Goal: Navigation & Orientation: Find specific page/section

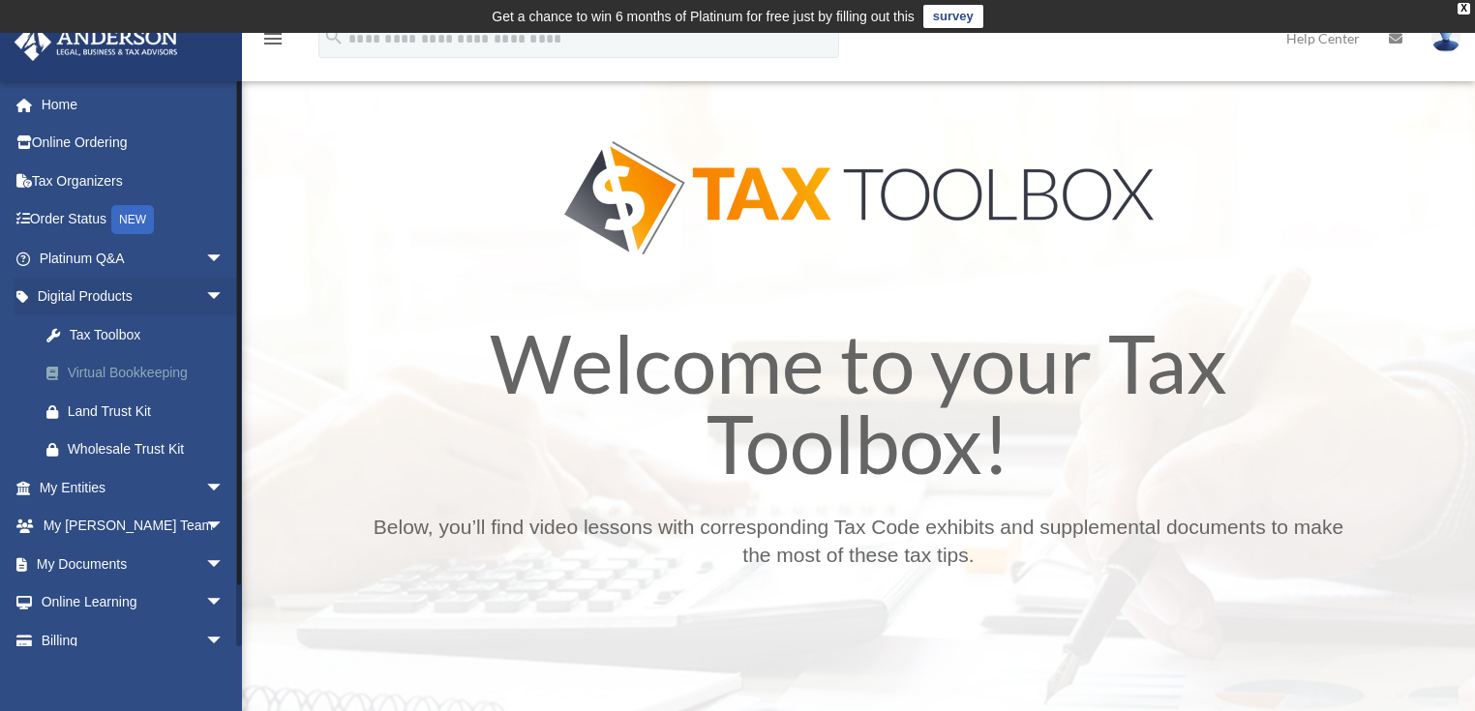
click at [116, 383] on div "Virtual Bookkeeping" at bounding box center [149, 373] width 162 height 24
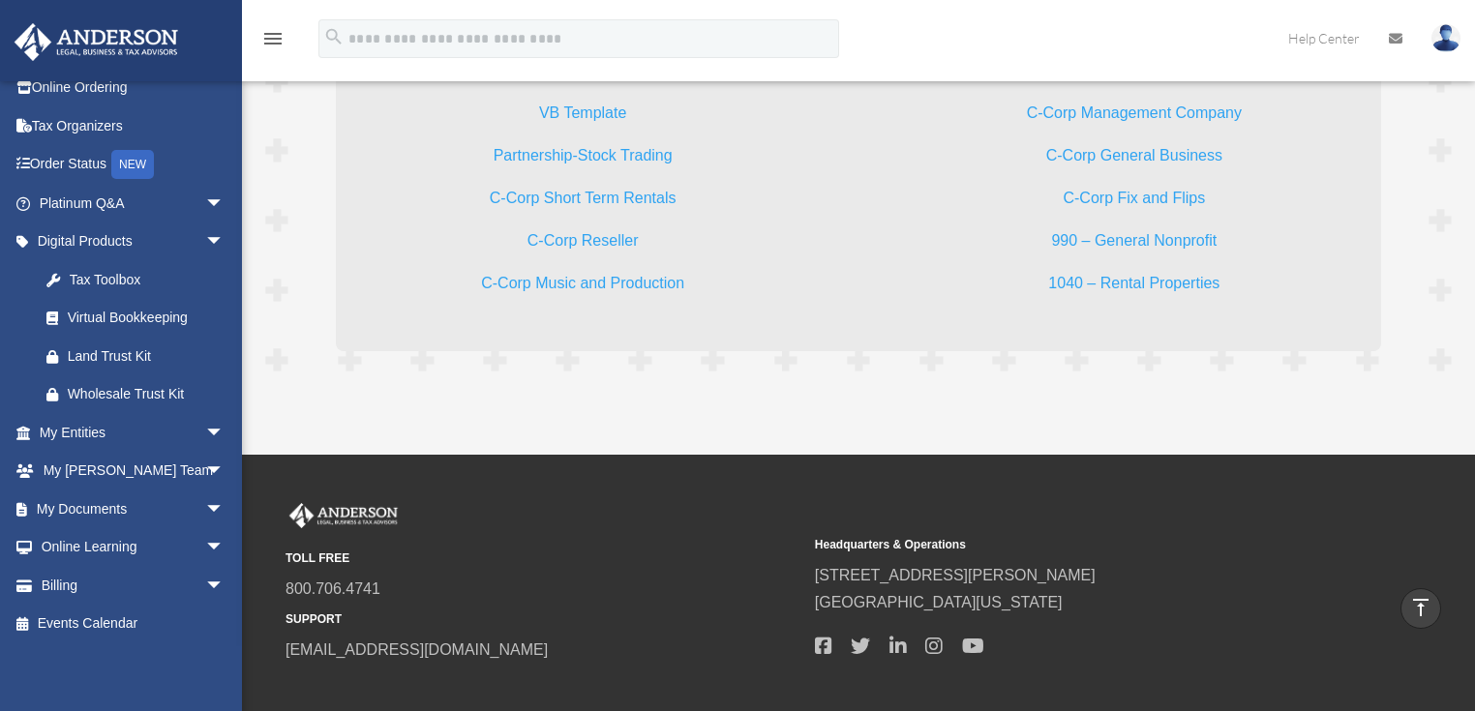
scroll to position [6029, 0]
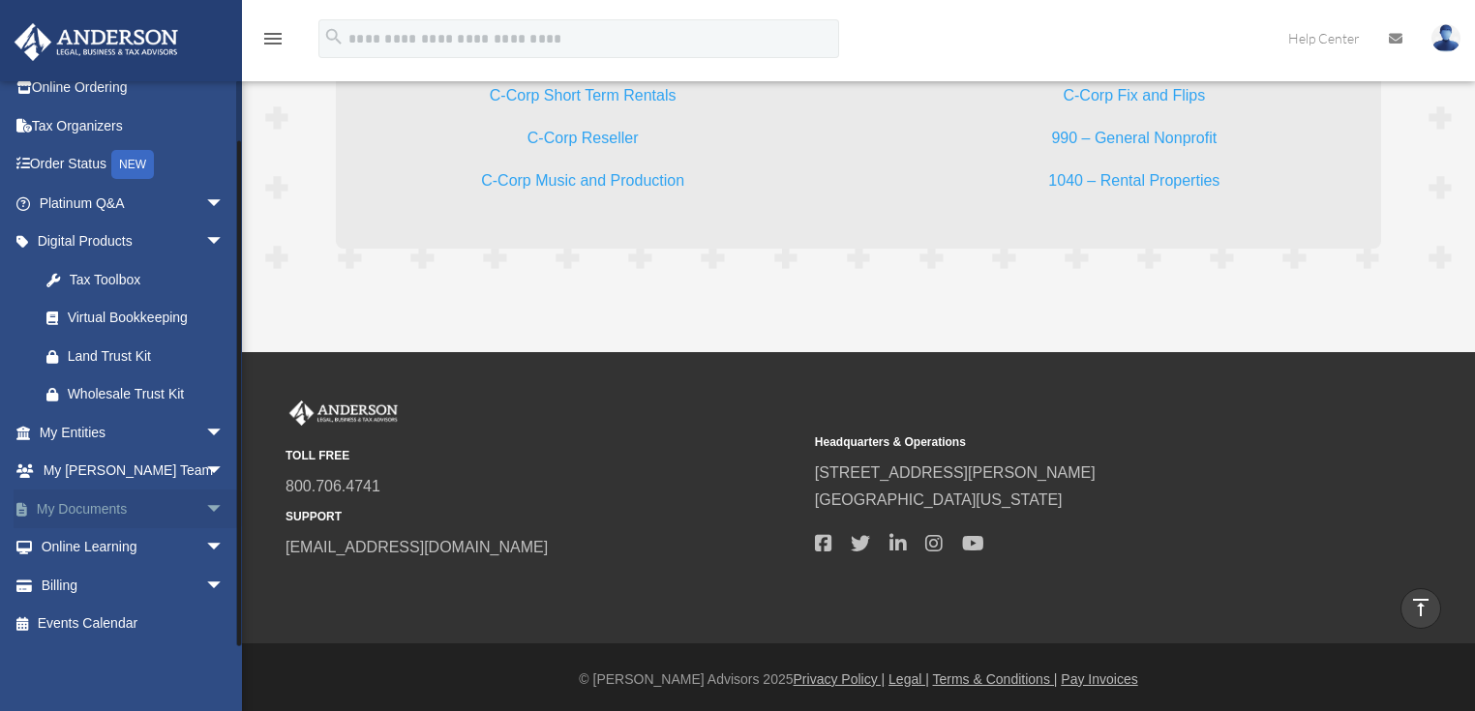
click at [114, 517] on link "My Documents arrow_drop_down" at bounding box center [134, 509] width 240 height 39
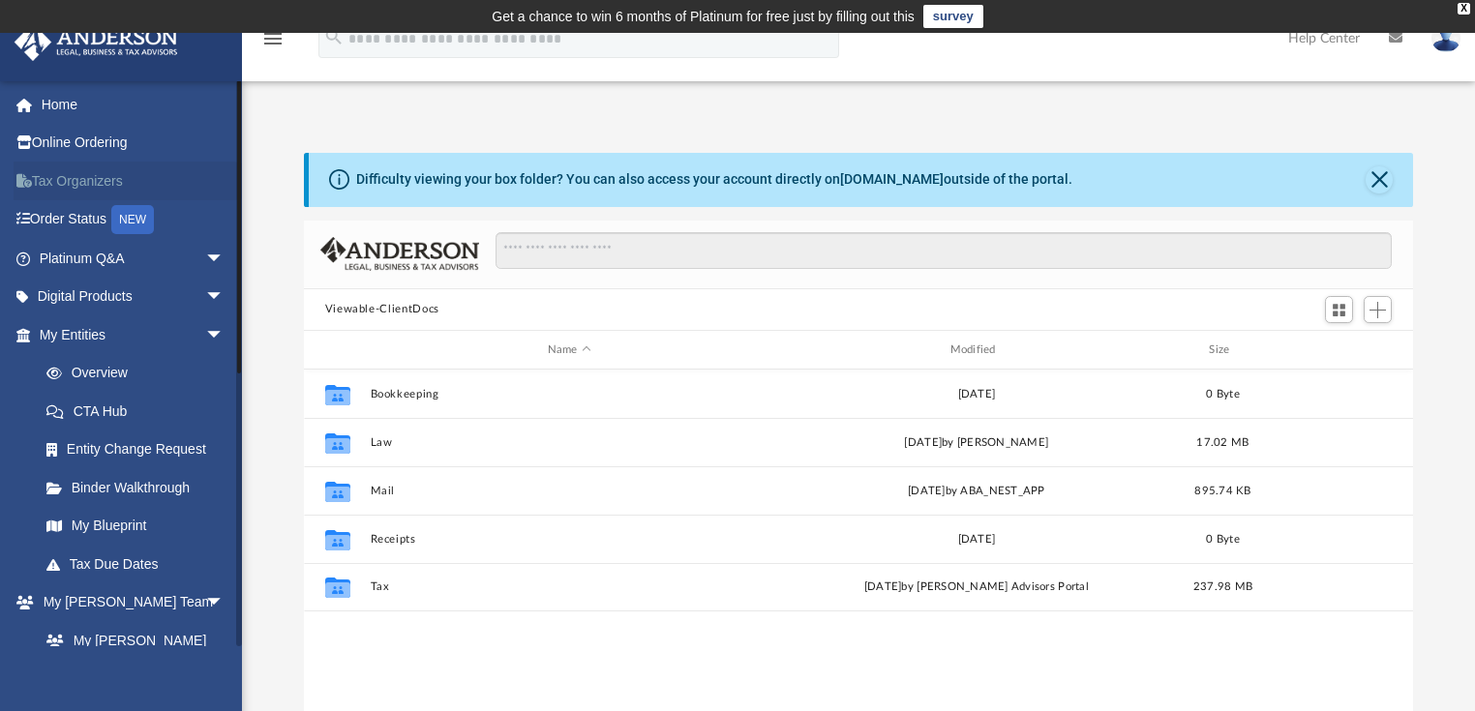
scroll to position [428, 1098]
click at [92, 185] on link "Tax Organizers" at bounding box center [134, 181] width 240 height 39
